Goal: Task Accomplishment & Management: Manage account settings

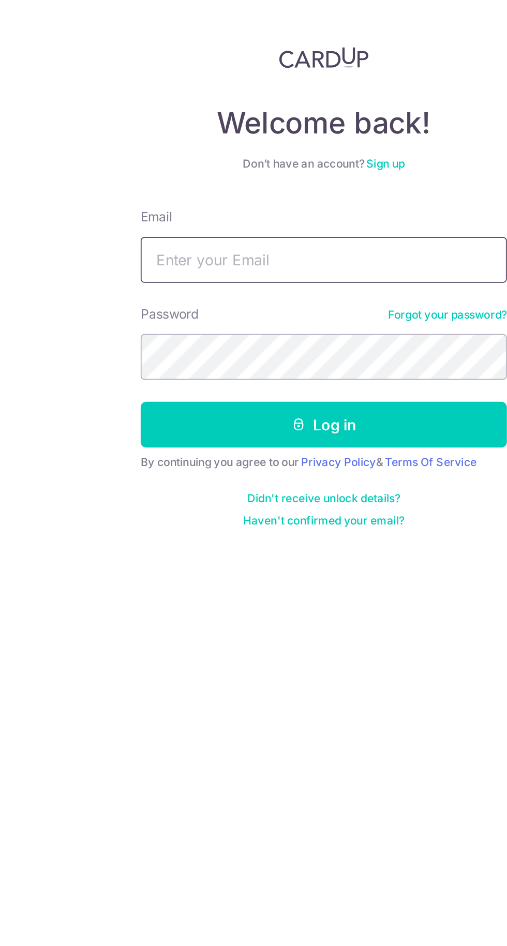
click at [171, 192] on input "Email" at bounding box center [253, 195] width 207 height 26
type input "[EMAIL_ADDRESS][DOMAIN_NAME]"
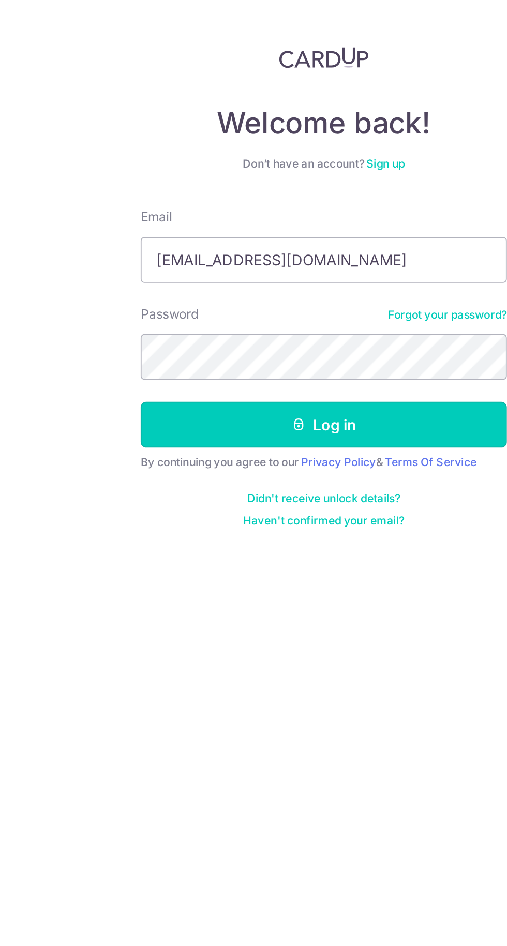
click at [185, 292] on button "Log in" at bounding box center [253, 288] width 207 height 26
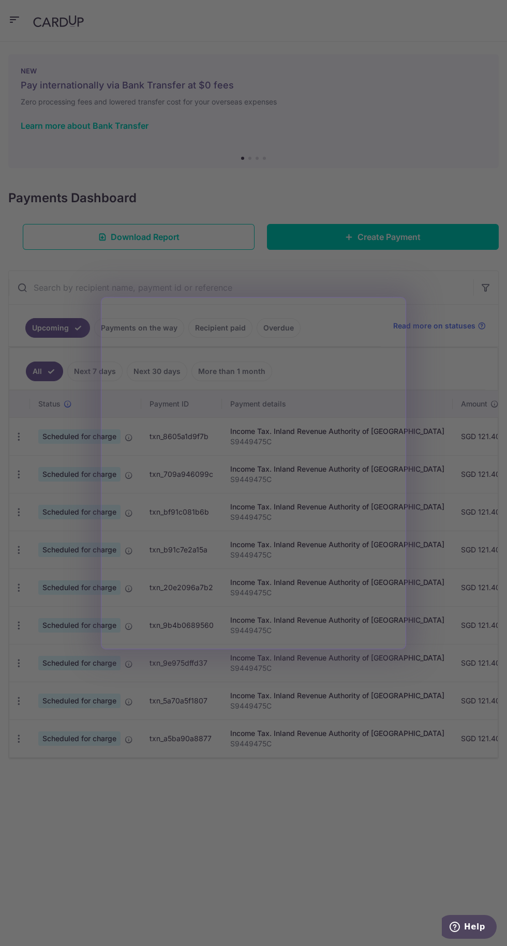
click at [340, 784] on div at bounding box center [256, 477] width 512 height 955
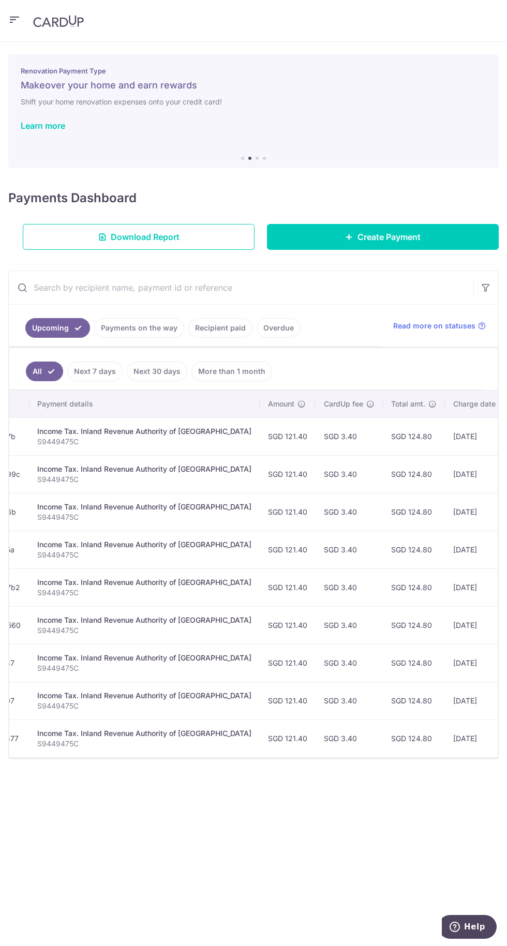
scroll to position [0, 306]
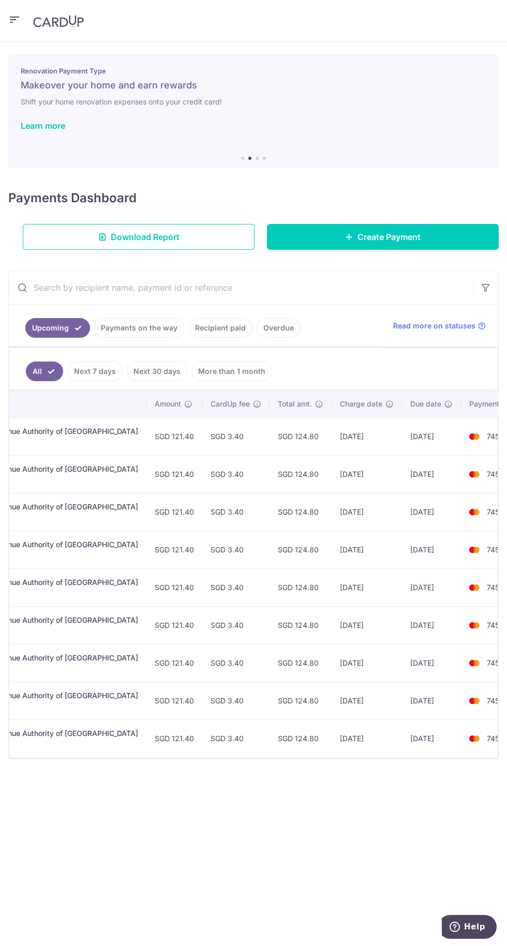
click at [274, 442] on td "SGD 124.80" at bounding box center [300, 436] width 62 height 38
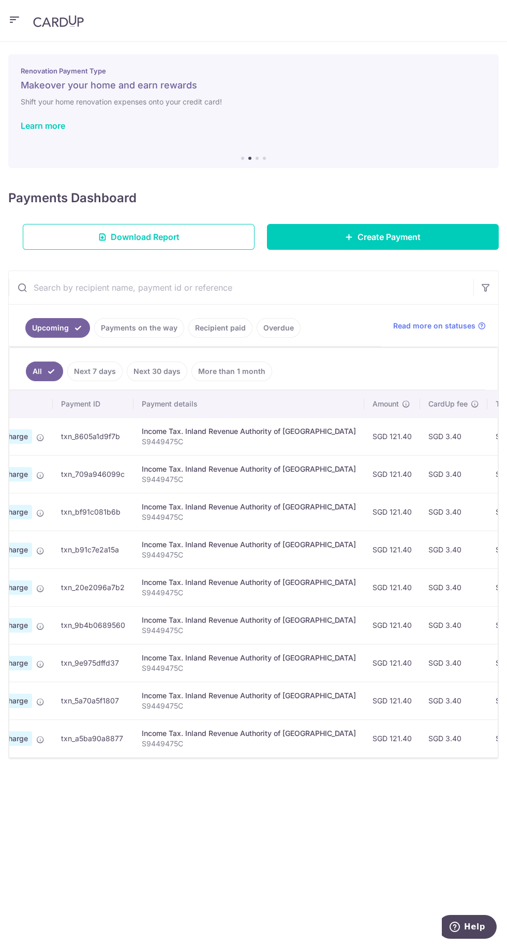
scroll to position [0, 0]
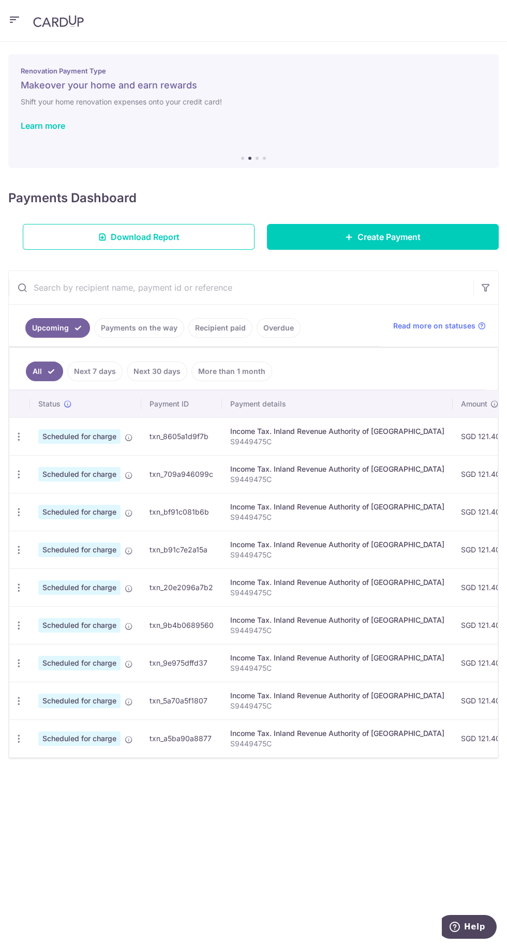
click at [155, 327] on link "Payments on the way" at bounding box center [139, 328] width 90 height 20
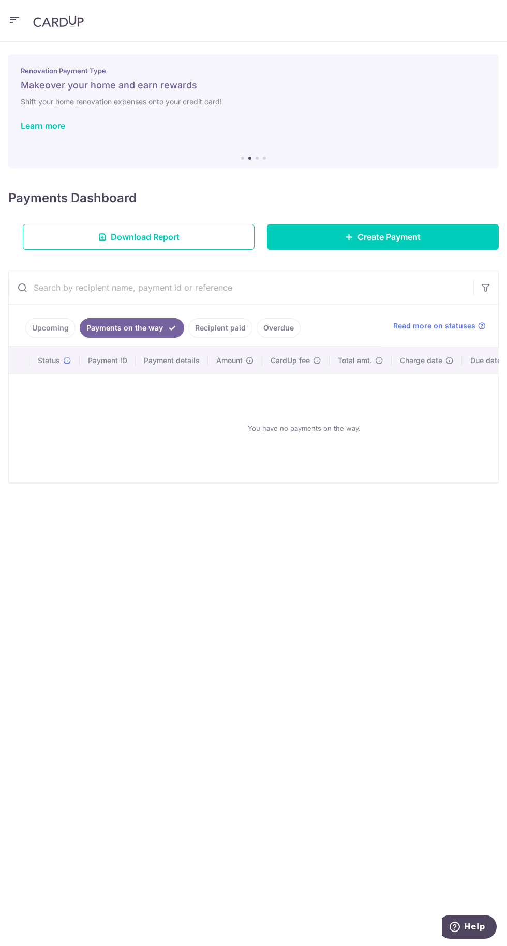
click at [40, 327] on link "Upcoming" at bounding box center [50, 328] width 50 height 20
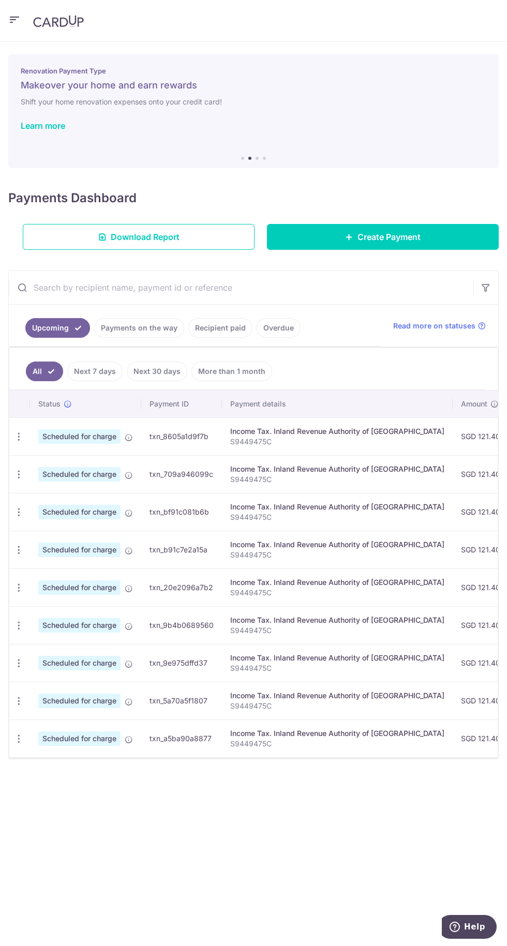
click at [19, 436] on icon "button" at bounding box center [18, 436] width 11 height 11
click at [26, 460] on icon at bounding box center [24, 465] width 12 height 12
radio input "true"
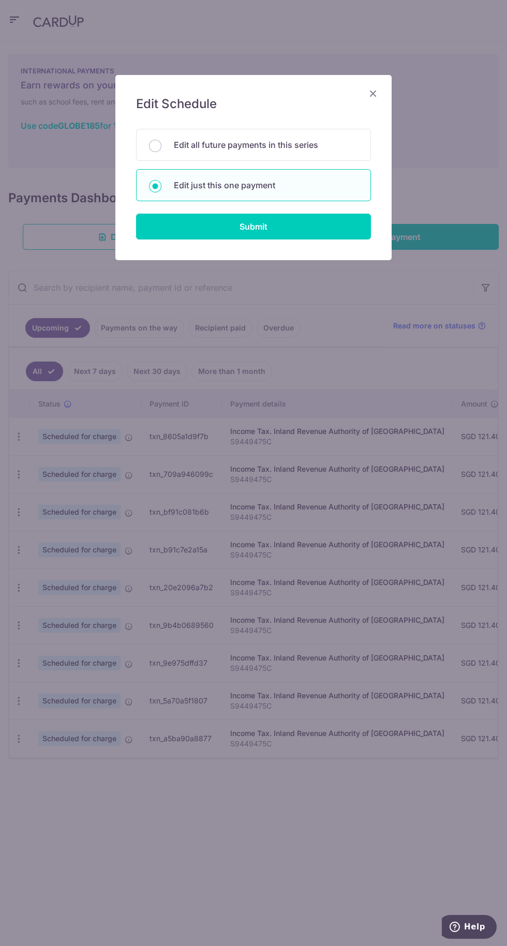
click at [373, 95] on icon "Close" at bounding box center [373, 93] width 12 height 13
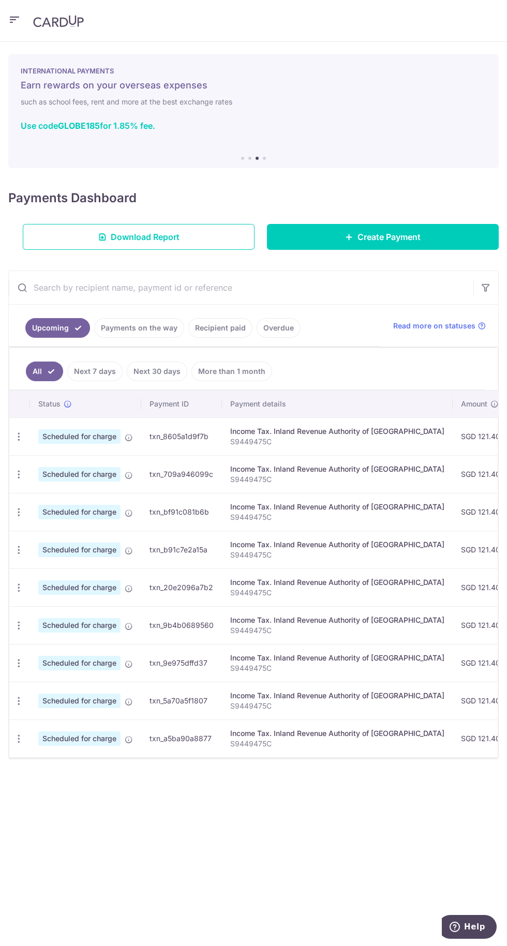
click at [18, 438] on icon "button" at bounding box center [18, 436] width 11 height 11
click at [32, 465] on link "Update payment" at bounding box center [64, 464] width 108 height 25
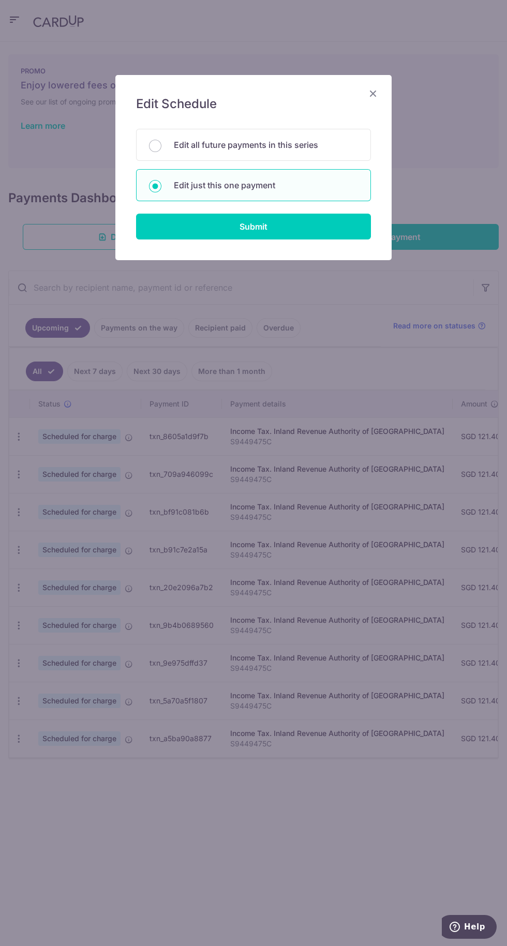
click at [156, 146] on input "Edit all future payments in this series" at bounding box center [155, 146] width 12 height 12
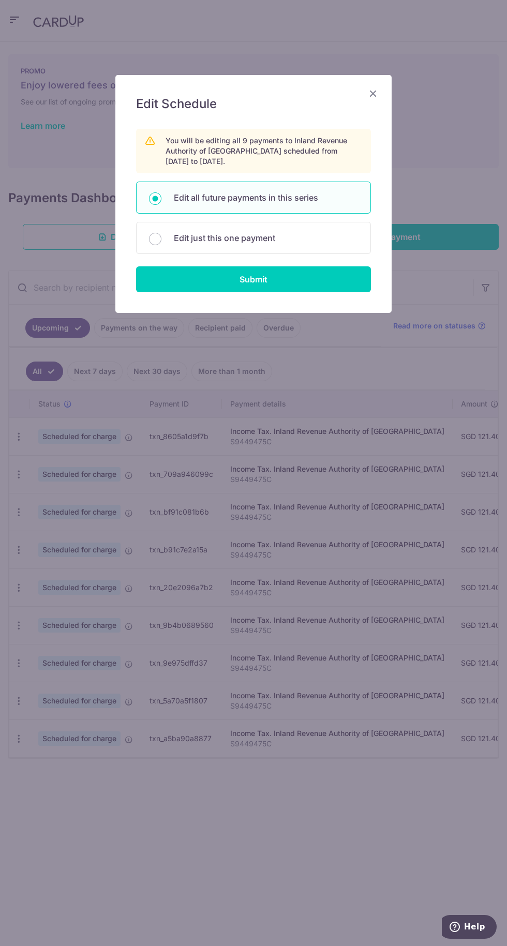
click at [369, 88] on icon "Close" at bounding box center [373, 93] width 12 height 13
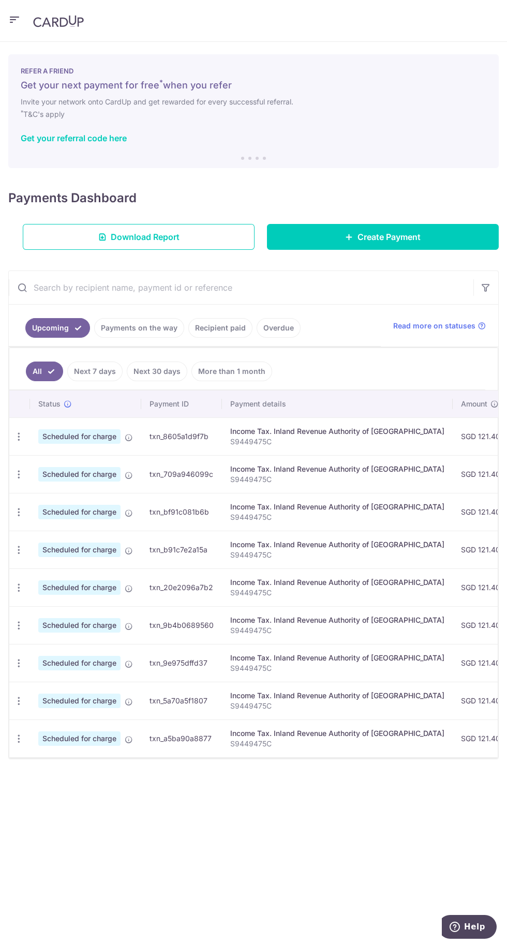
click at [14, 437] on icon "button" at bounding box center [18, 436] width 11 height 11
click at [37, 470] on link "Update payment" at bounding box center [64, 464] width 108 height 25
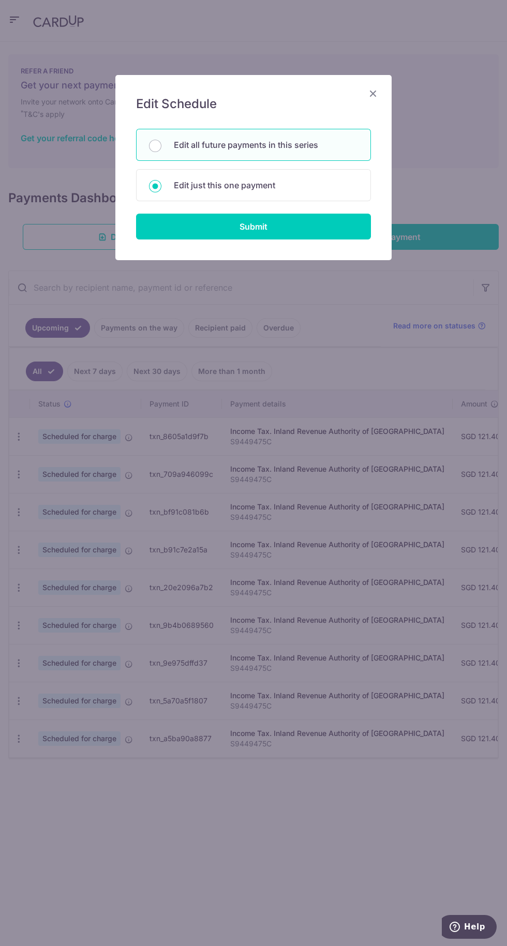
click at [156, 142] on input "Edit all future payments in this series" at bounding box center [155, 146] width 12 height 12
radio input "true"
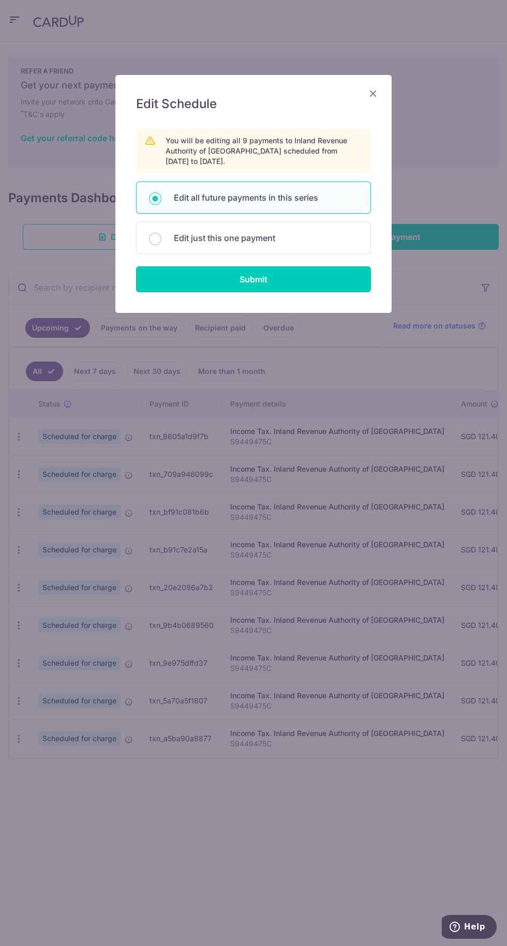
click at [181, 283] on input "Submit" at bounding box center [253, 279] width 235 height 26
radio input "true"
type input "121.40"
type input "S9449475C"
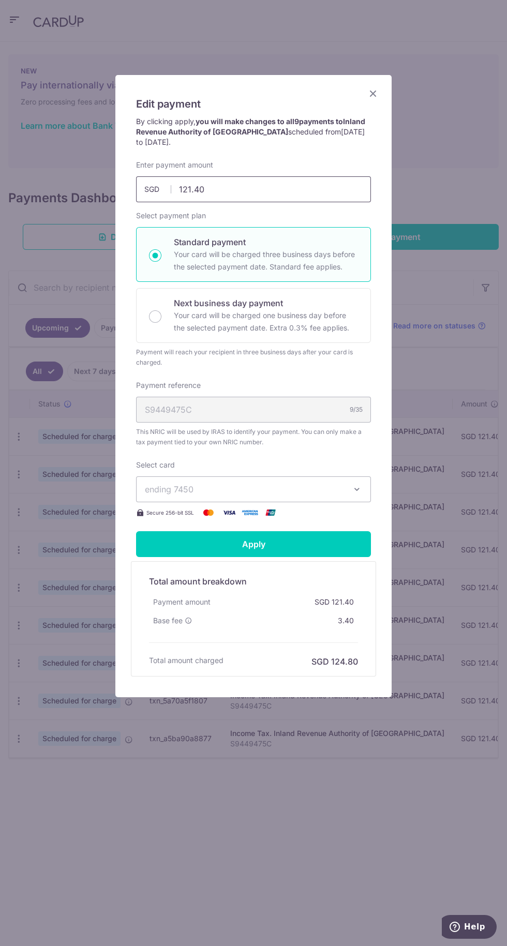
click at [222, 187] on input "121.40" at bounding box center [253, 189] width 235 height 26
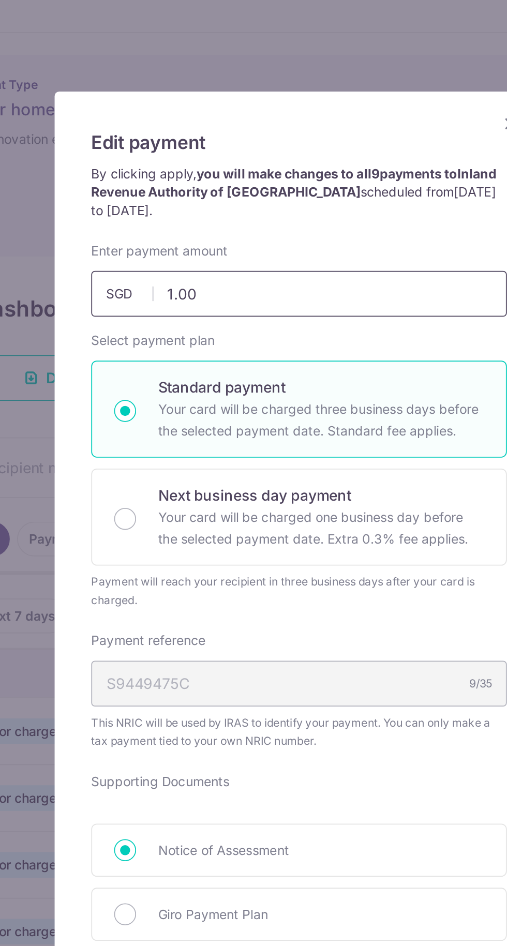
click at [214, 193] on input "1.00" at bounding box center [253, 189] width 235 height 26
type input "1"
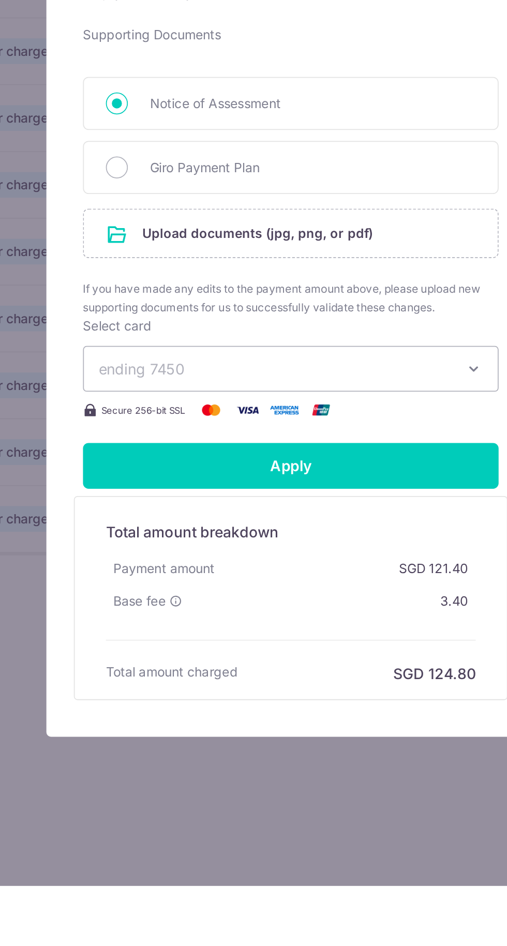
type input "130.11"
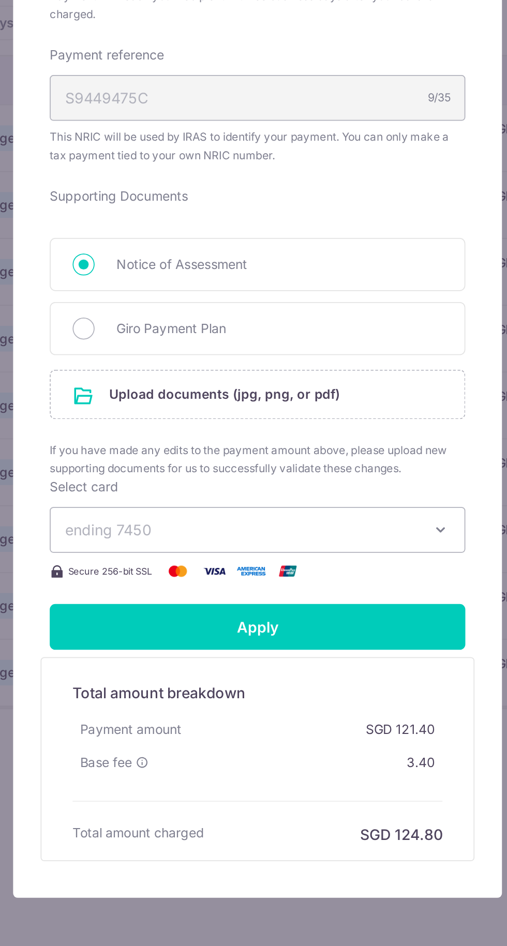
scroll to position [8, 0]
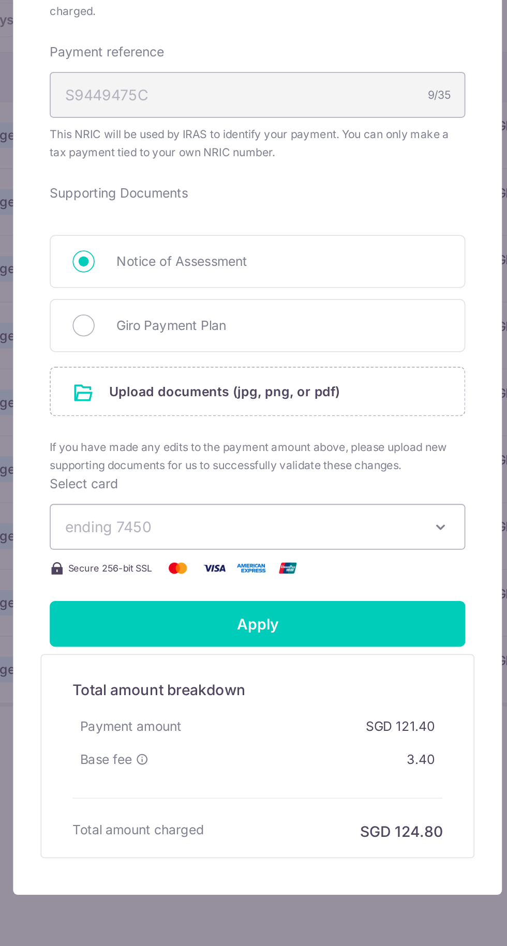
click at [181, 572] on input "file" at bounding box center [254, 577] width 234 height 27
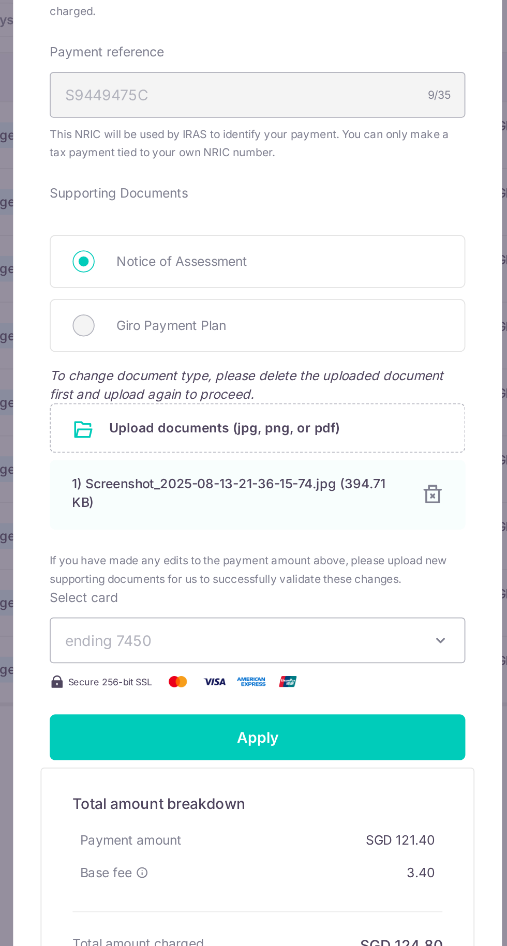
click at [208, 635] on div "1) Screenshot_2025-08-13-21-36-15-74.jpg (394.71 KB)" at bounding box center [240, 634] width 185 height 21
click at [351, 638] on div at bounding box center [352, 635] width 12 height 12
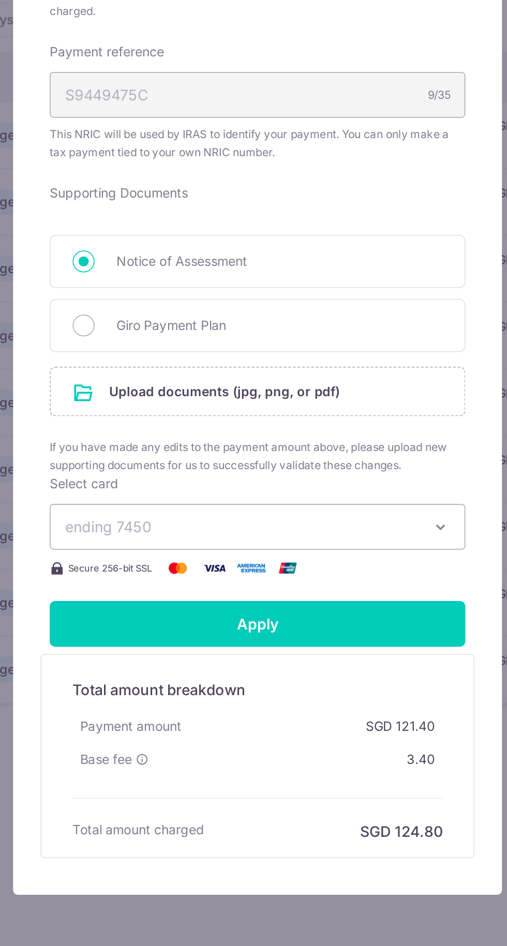
click at [179, 593] on div "Supporting Documents Notice of Assessment Giro Payment Plan To change document …" at bounding box center [253, 542] width 235 height 164
click at [247, 577] on input "file" at bounding box center [254, 577] width 234 height 27
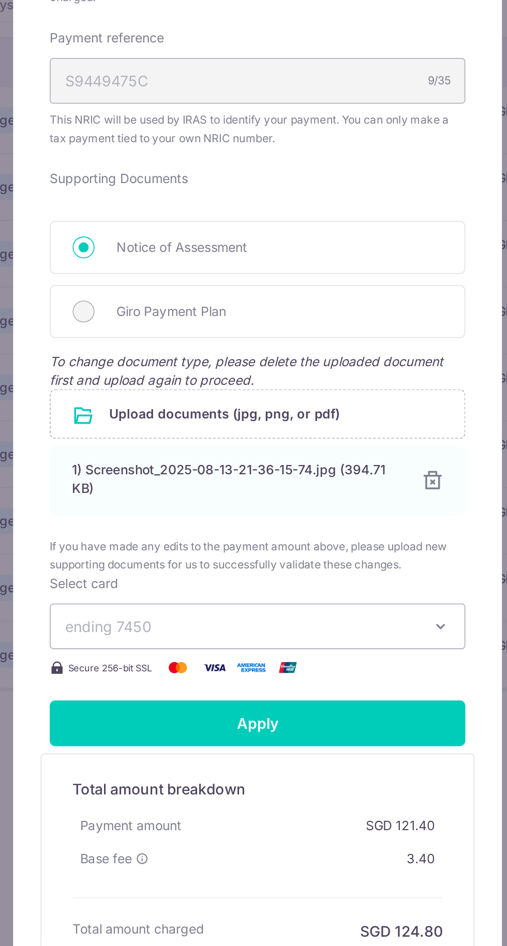
scroll to position [24, 0]
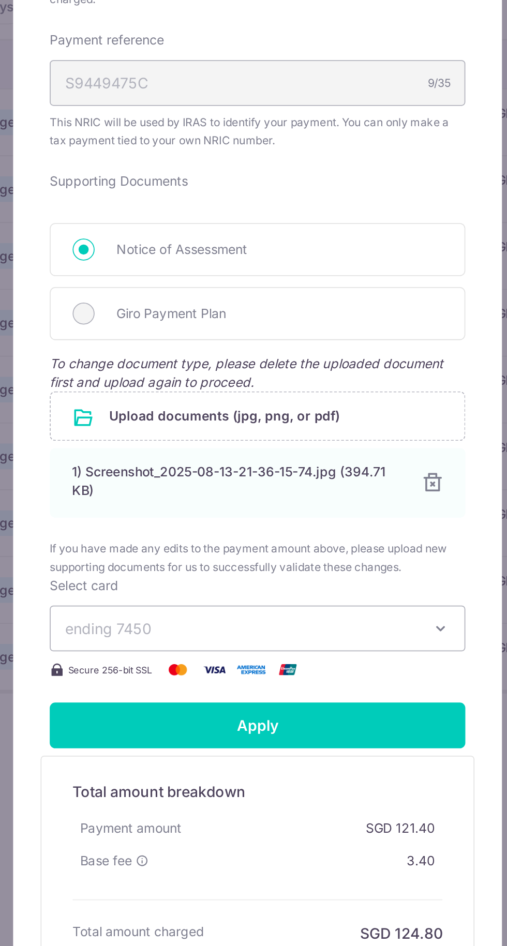
click at [138, 549] on div "Giro Payment Plan" at bounding box center [253, 540] width 235 height 30
click at [196, 544] on span "Giro Payment Plan" at bounding box center [266, 540] width 184 height 12
click at [214, 548] on div "Giro Payment Plan" at bounding box center [253, 540] width 235 height 30
click at [292, 505] on span "Notice of Assessment" at bounding box center [266, 503] width 184 height 12
click at [161, 505] on input "Notice of Assessment" at bounding box center [155, 503] width 12 height 12
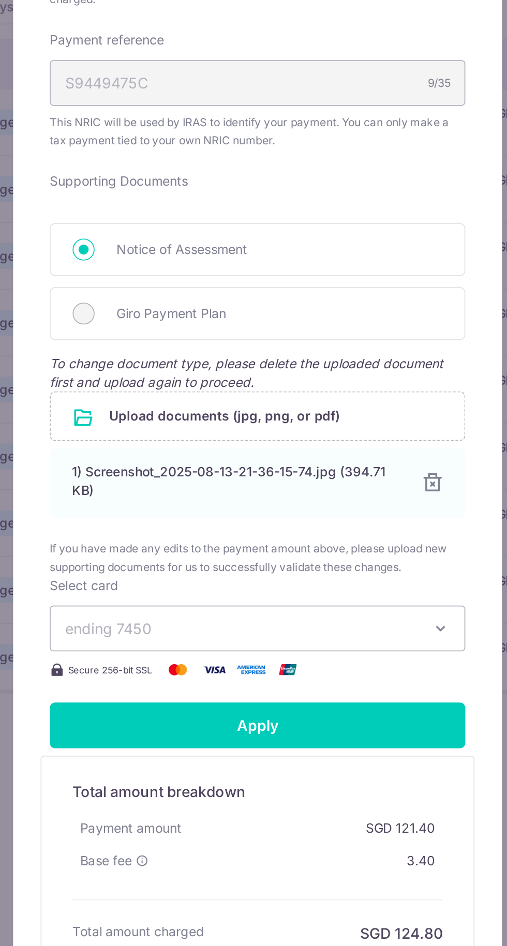
click at [270, 532] on div "Giro Payment Plan" at bounding box center [253, 540] width 235 height 30
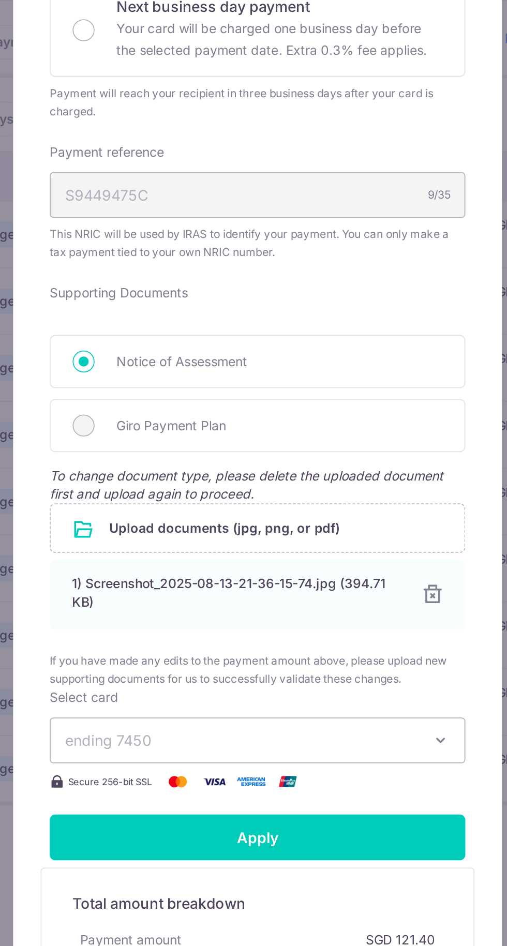
click at [182, 590] on input "file" at bounding box center [254, 597] width 234 height 27
click at [353, 640] on div at bounding box center [352, 635] width 12 height 12
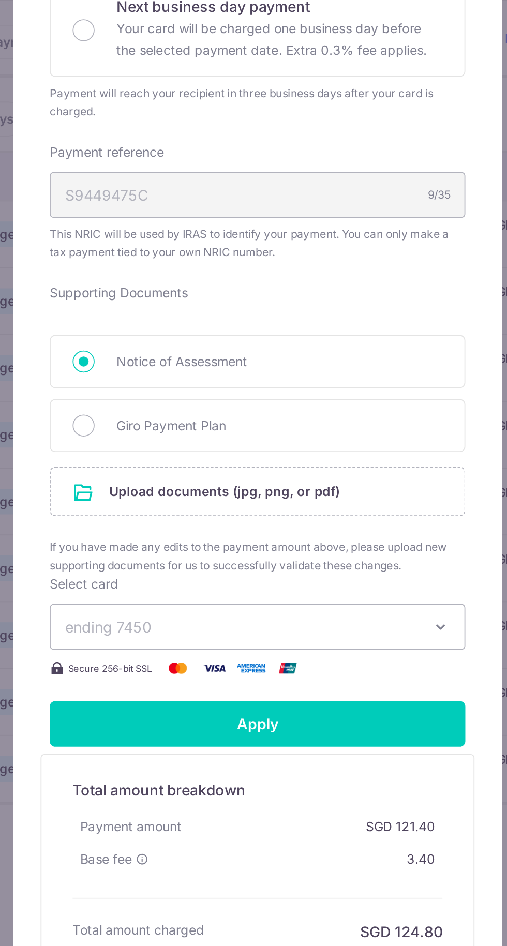
click at [159, 538] on input "Giro Payment Plan" at bounding box center [155, 540] width 12 height 12
radio input "true"
click at [206, 581] on input "file" at bounding box center [254, 577] width 234 height 27
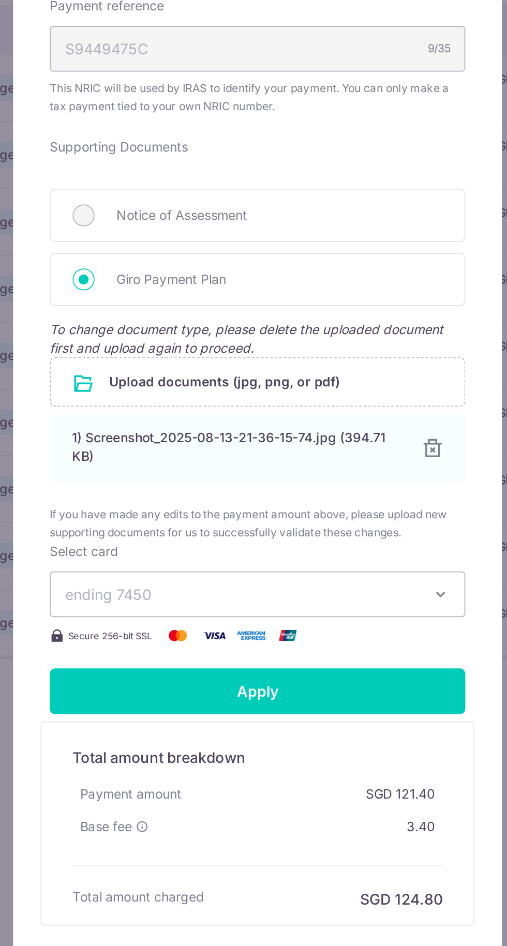
scroll to position [0, 0]
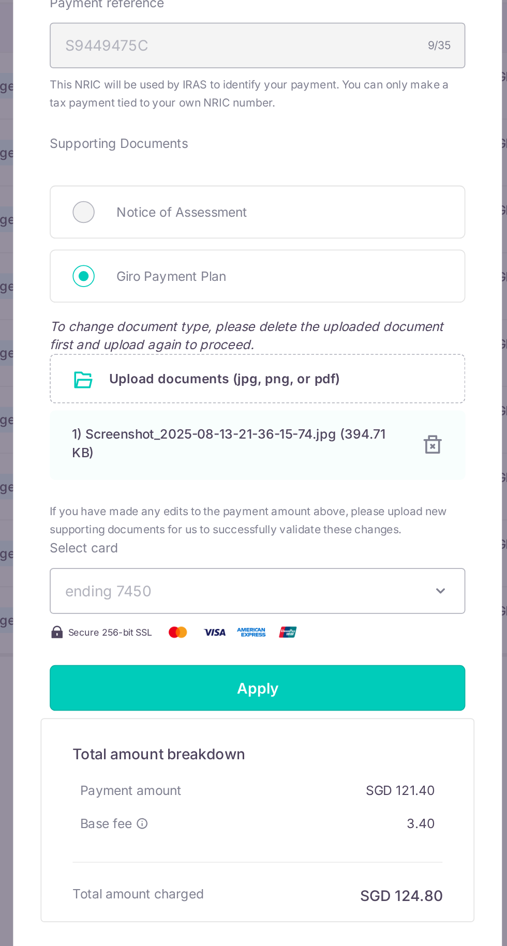
click at [234, 773] on input "Apply" at bounding box center [253, 773] width 235 height 26
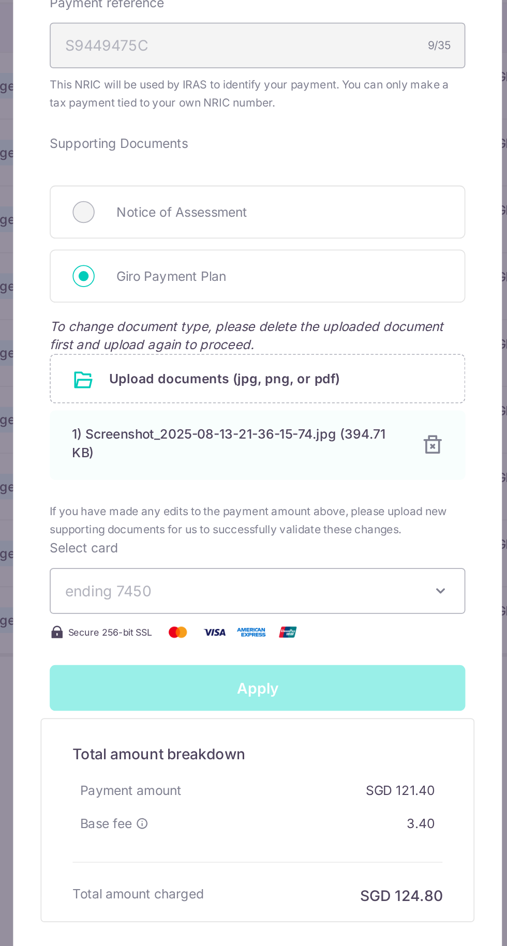
type input "Successfully Applied"
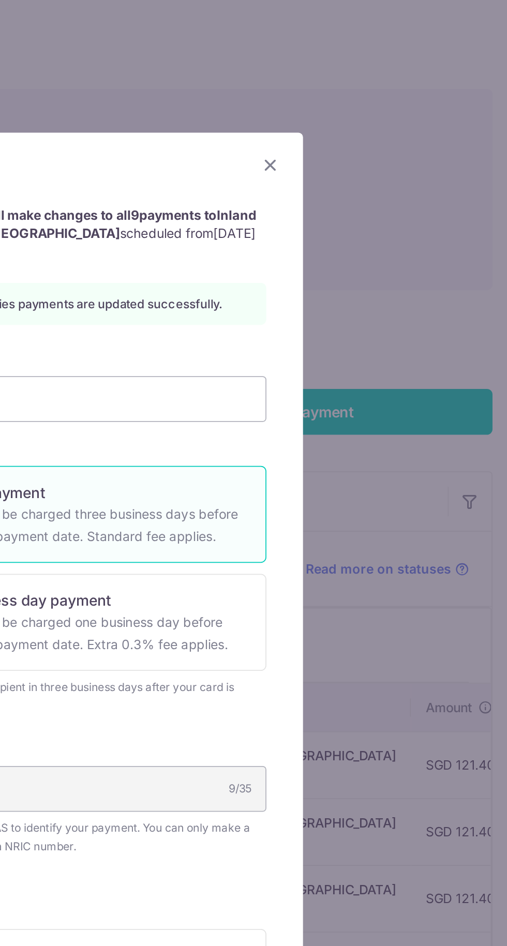
click at [377, 95] on icon "Close" at bounding box center [373, 93] width 12 height 13
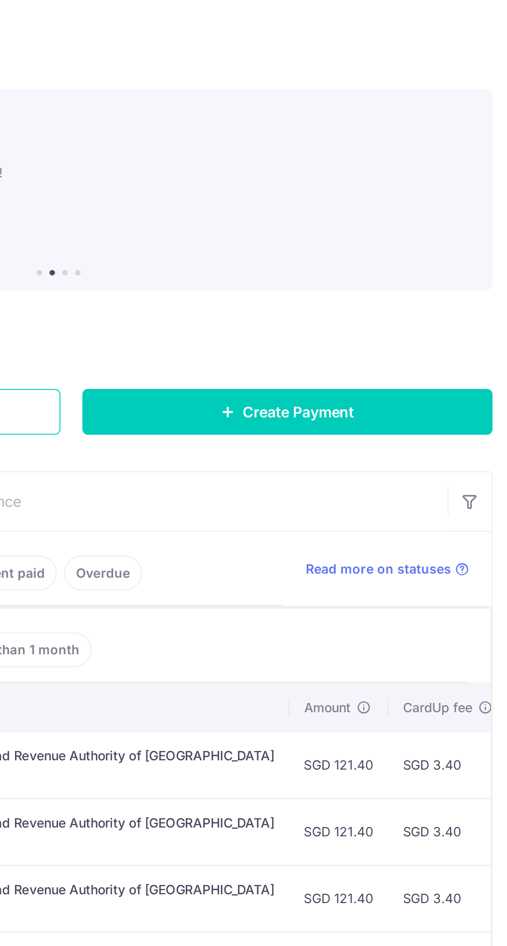
scroll to position [0, 191]
